Goal: Feedback & Contribution: Submit feedback/report problem

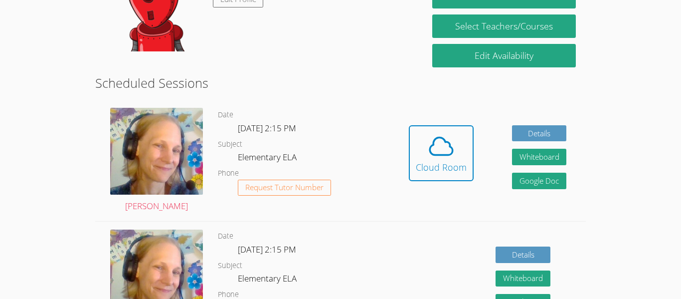
scroll to position [145, 0]
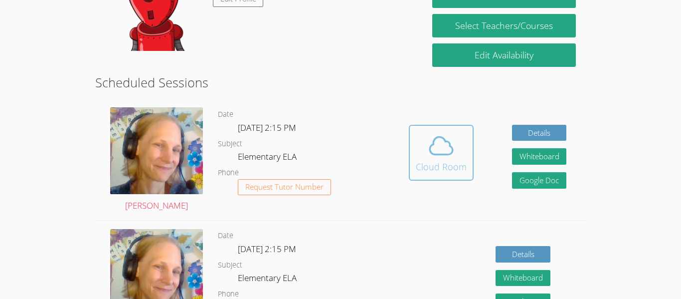
click at [454, 151] on icon at bounding box center [441, 146] width 28 height 28
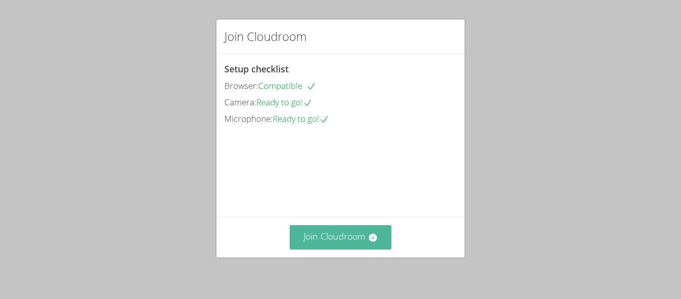
click at [319, 239] on button "Join Cloudroom" at bounding box center [341, 237] width 102 height 24
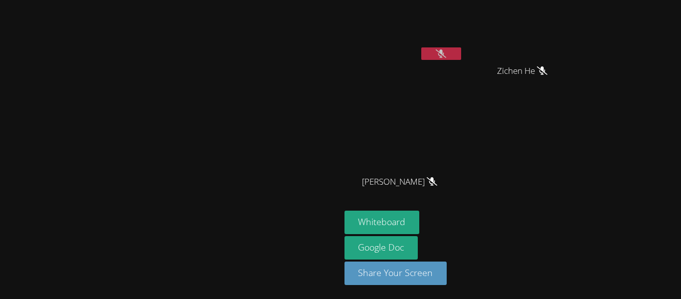
scroll to position [9, 0]
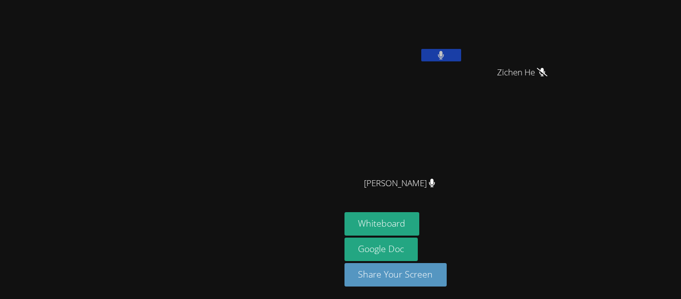
click at [461, 52] on button at bounding box center [441, 55] width 40 height 12
click at [461, 53] on button at bounding box center [441, 55] width 40 height 12
click at [444, 55] on icon at bounding box center [441, 55] width 6 height 8
click at [461, 51] on button at bounding box center [441, 55] width 40 height 12
click at [463, 47] on video at bounding box center [403, 28] width 119 height 67
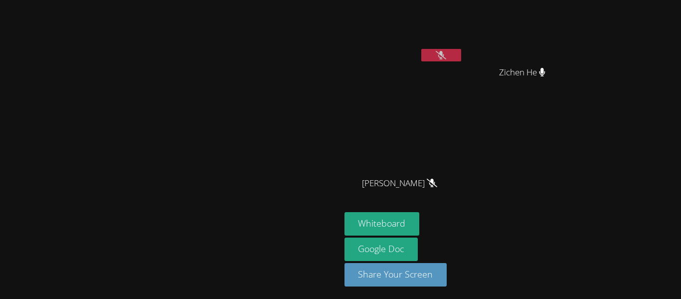
click at [461, 58] on button at bounding box center [441, 55] width 40 height 12
click at [461, 59] on button at bounding box center [441, 55] width 40 height 12
click at [461, 57] on button at bounding box center [441, 55] width 40 height 12
click at [461, 56] on button at bounding box center [441, 55] width 40 height 12
click at [446, 54] on icon at bounding box center [441, 55] width 10 height 8
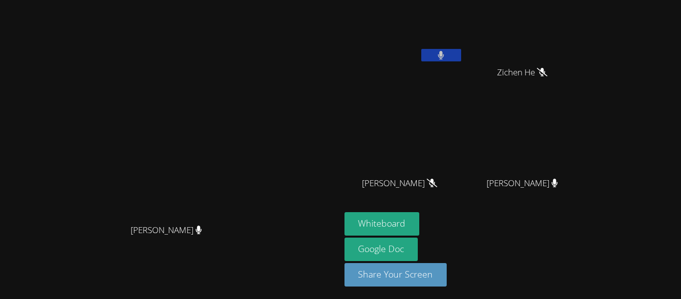
click at [461, 55] on button at bounding box center [441, 55] width 40 height 12
click at [461, 49] on button at bounding box center [441, 55] width 40 height 12
click at [461, 56] on button at bounding box center [441, 55] width 40 height 12
click at [461, 59] on button at bounding box center [441, 55] width 40 height 12
click at [446, 58] on icon at bounding box center [441, 55] width 10 height 8
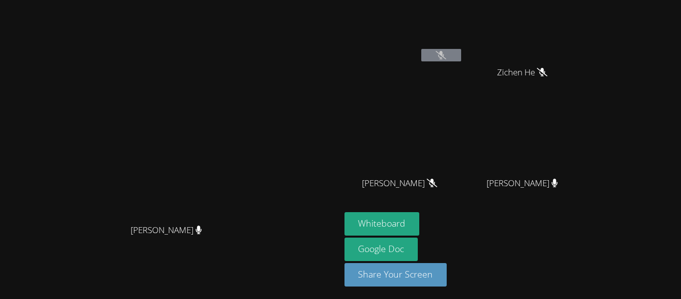
click at [446, 57] on icon at bounding box center [441, 55] width 10 height 8
click at [461, 55] on button at bounding box center [441, 55] width 40 height 12
click at [437, 182] on icon at bounding box center [432, 182] width 10 height 8
click at [437, 183] on icon at bounding box center [432, 182] width 10 height 8
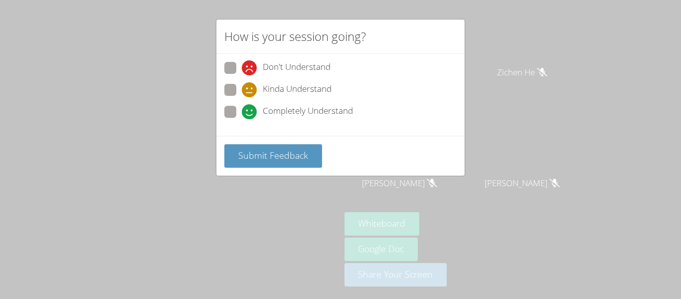
click at [242, 119] on span at bounding box center [242, 119] width 0 height 0
click at [242, 114] on input "Completely Understand" at bounding box center [246, 110] width 8 height 8
radio input "true"
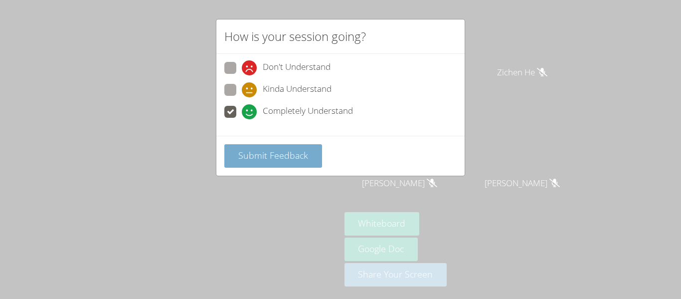
click at [281, 161] on span "Submit Feedback" at bounding box center [273, 155] width 70 height 12
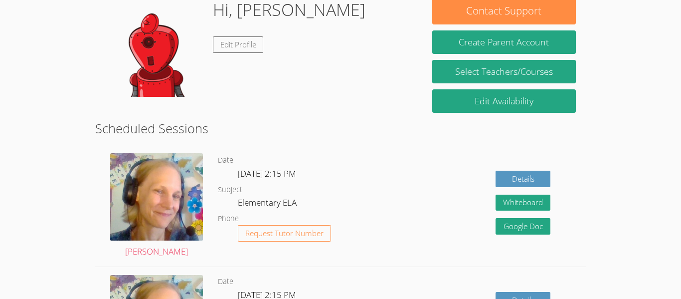
scroll to position [67, 0]
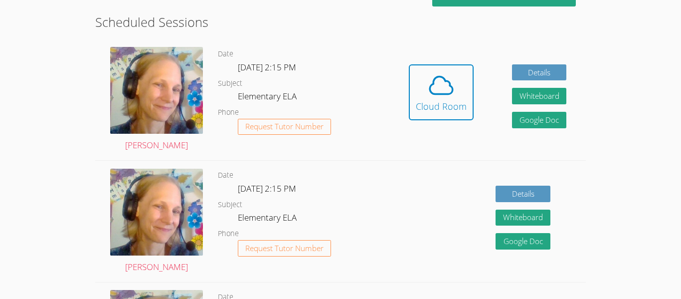
scroll to position [206, 0]
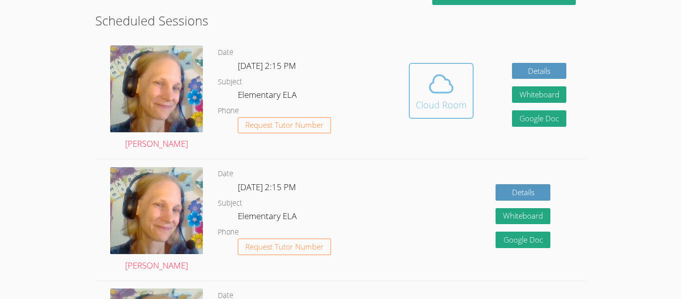
click at [435, 84] on icon at bounding box center [441, 84] width 28 height 28
